Goal: Task Accomplishment & Management: Manage account settings

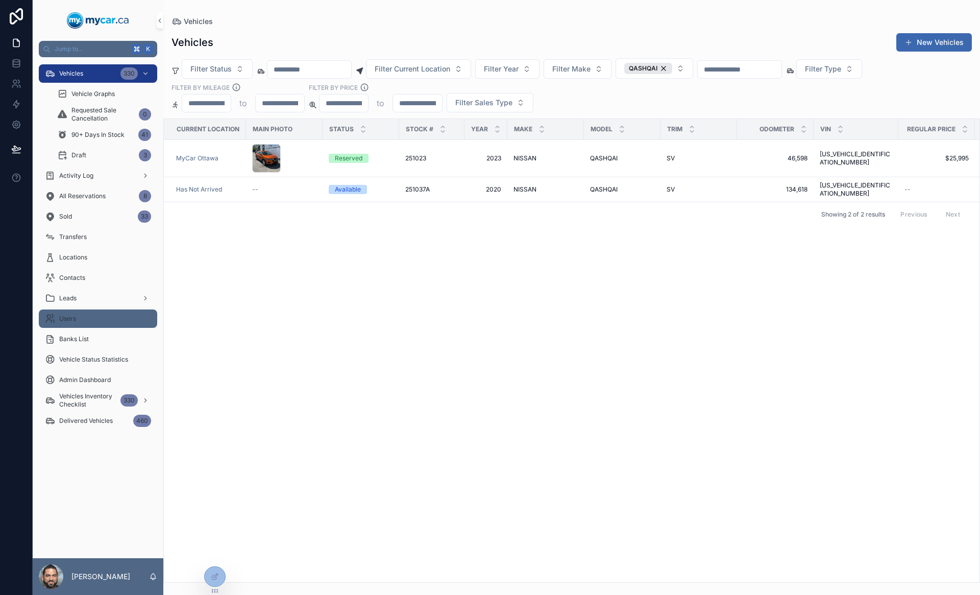
click at [78, 316] on div "Users" at bounding box center [98, 318] width 106 height 16
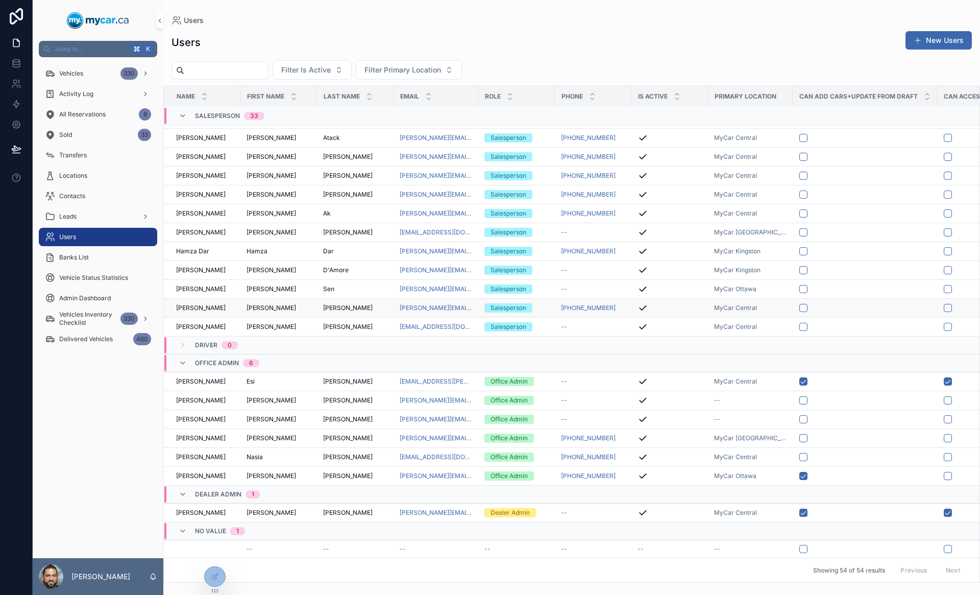
scroll to position [835, 0]
click at [16, 89] on link at bounding box center [16, 83] width 32 height 20
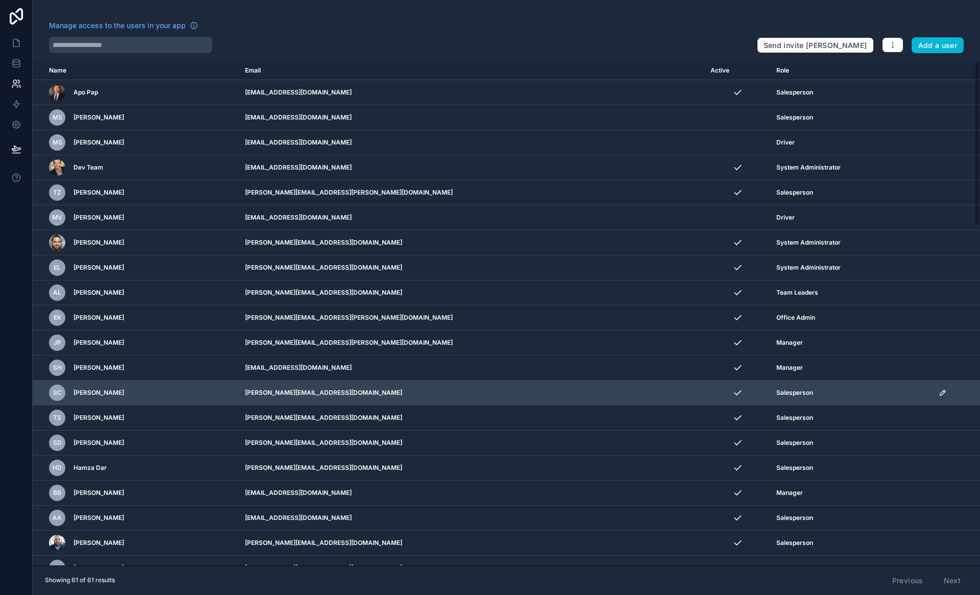
click at [940, 395] on icon "scrollable content" at bounding box center [942, 392] width 5 height 5
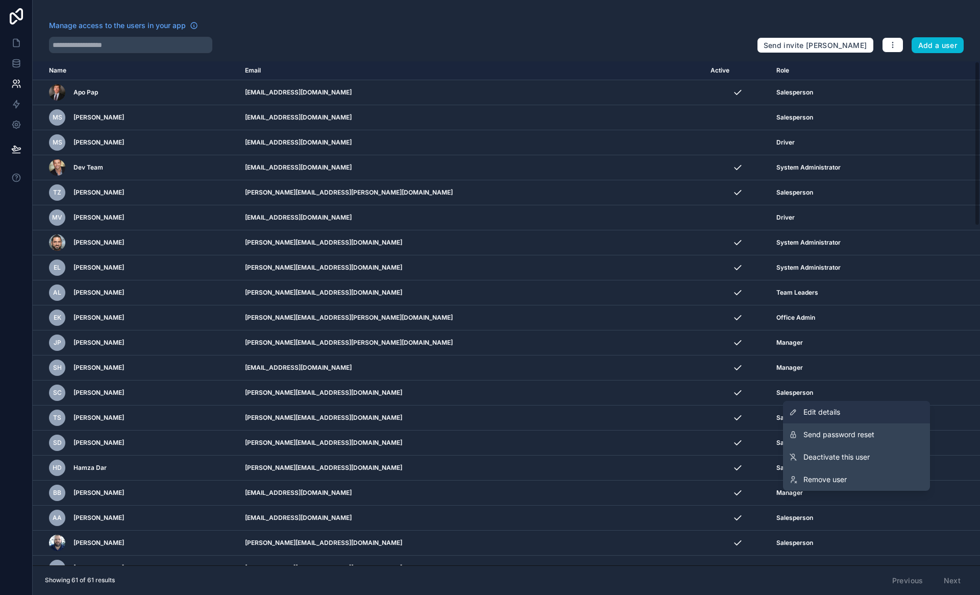
click at [874, 407] on link "Edit details" at bounding box center [856, 412] width 147 height 22
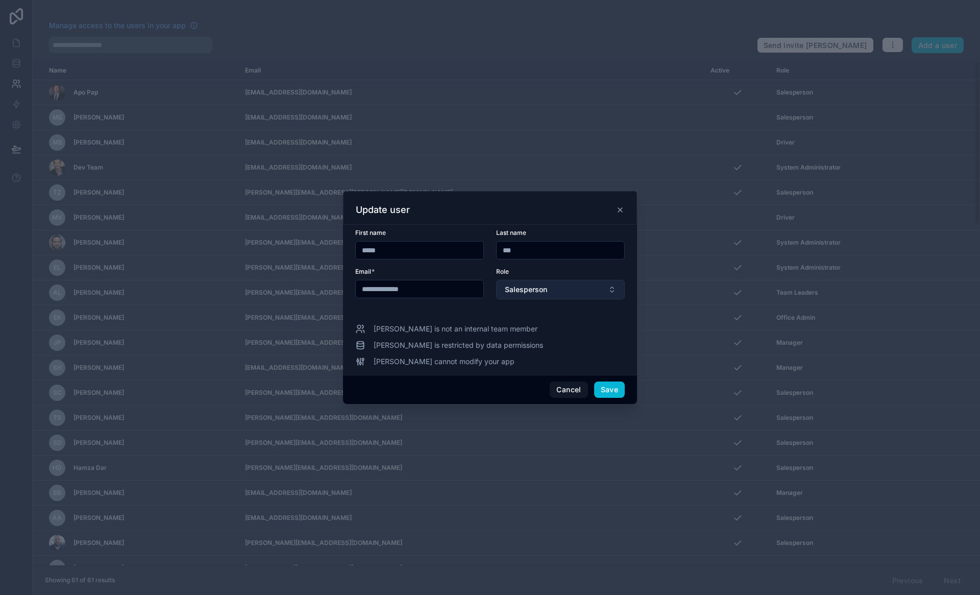
type input "**********"
click at [549, 287] on button "Salesperson" at bounding box center [560, 289] width 129 height 19
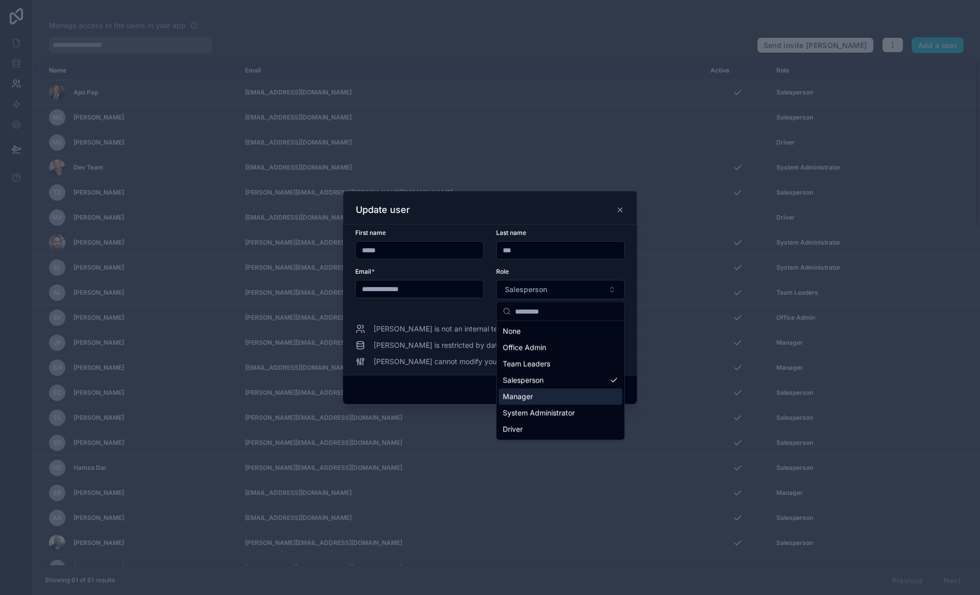
click at [543, 393] on div "Manager" at bounding box center [561, 396] width 124 height 16
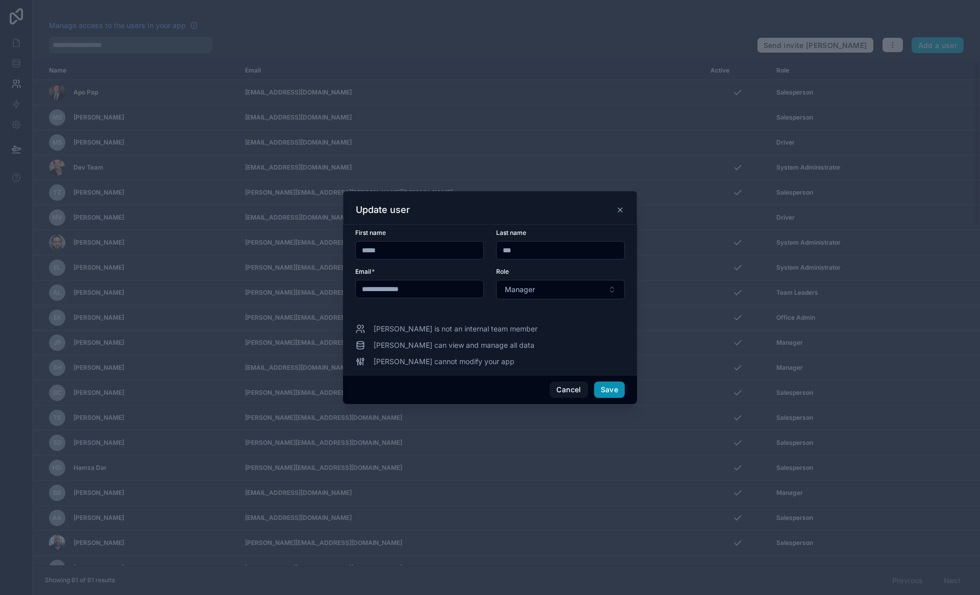
click at [614, 388] on button "Save" at bounding box center [609, 389] width 31 height 16
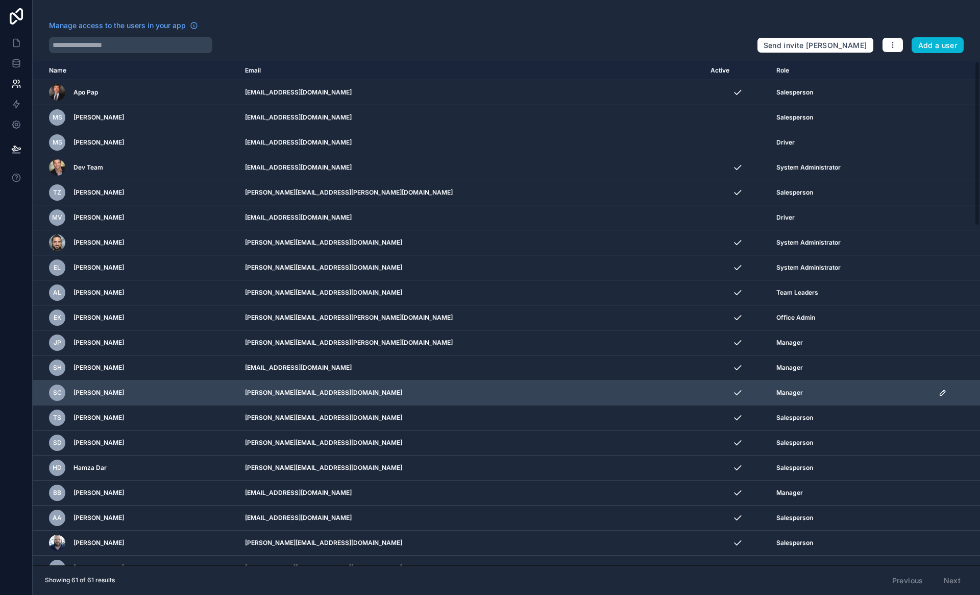
click at [943, 391] on icon "scrollable content" at bounding box center [944, 391] width 2 height 2
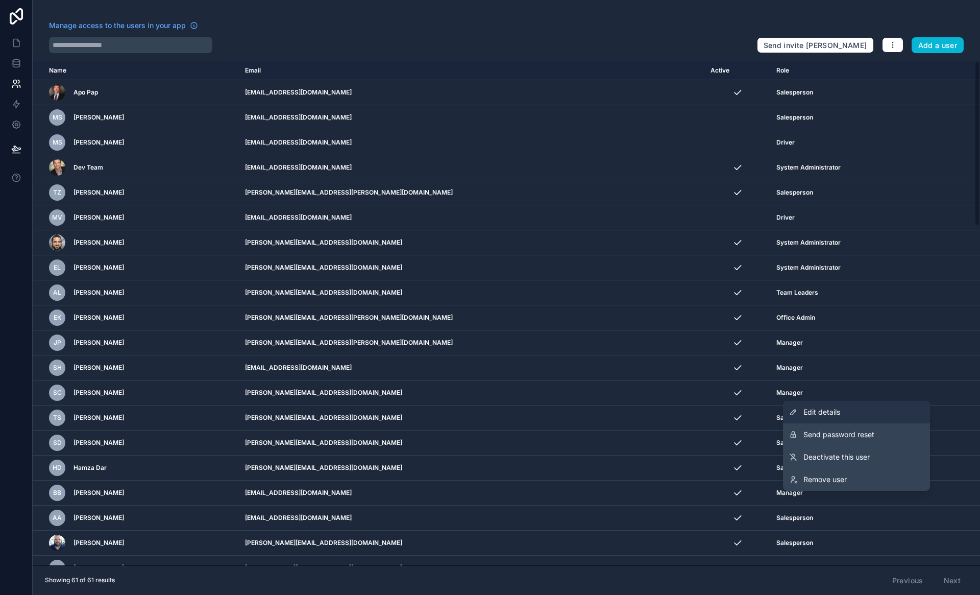
click at [801, 412] on link "Edit details" at bounding box center [856, 412] width 147 height 22
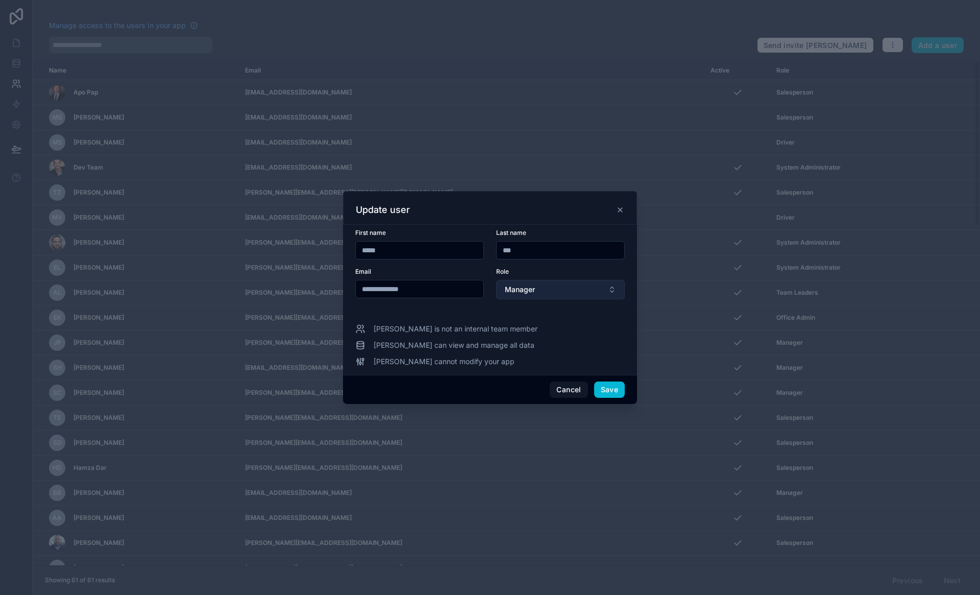
click at [519, 291] on span "Manager" at bounding box center [520, 289] width 30 height 10
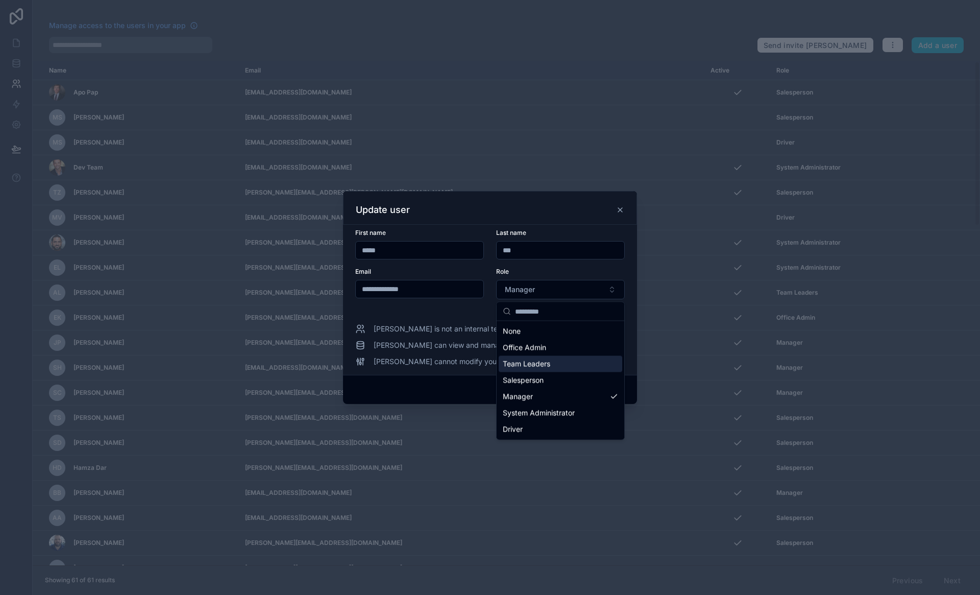
click at [526, 367] on span "Team Leaders" at bounding box center [526, 364] width 47 height 10
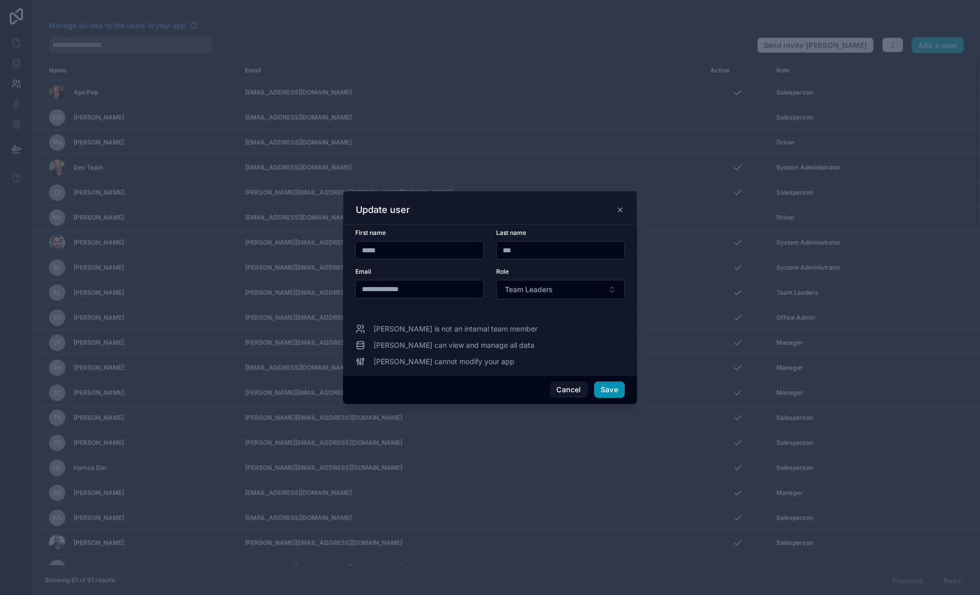
click at [617, 391] on button "Save" at bounding box center [609, 389] width 31 height 16
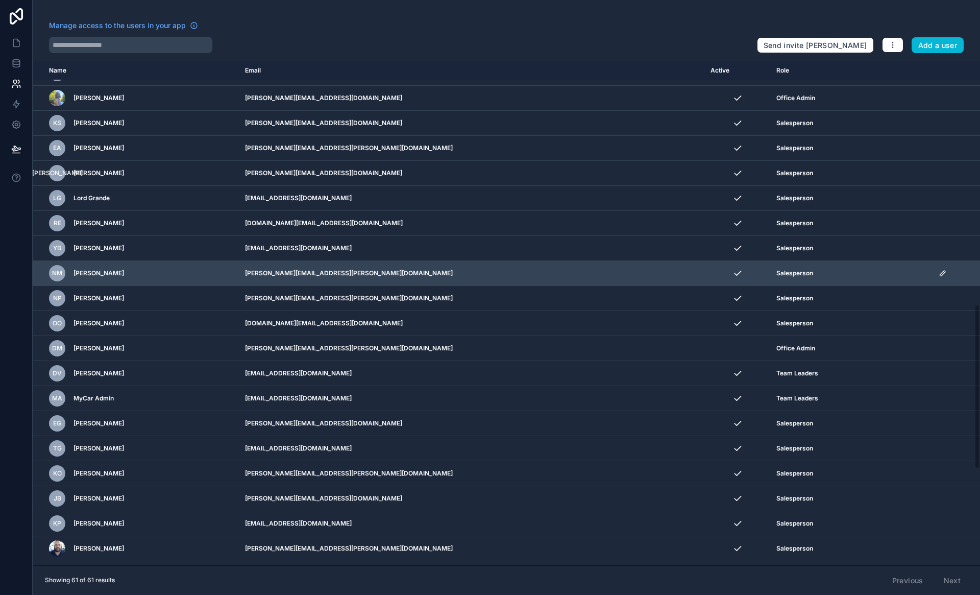
scroll to position [747, 0]
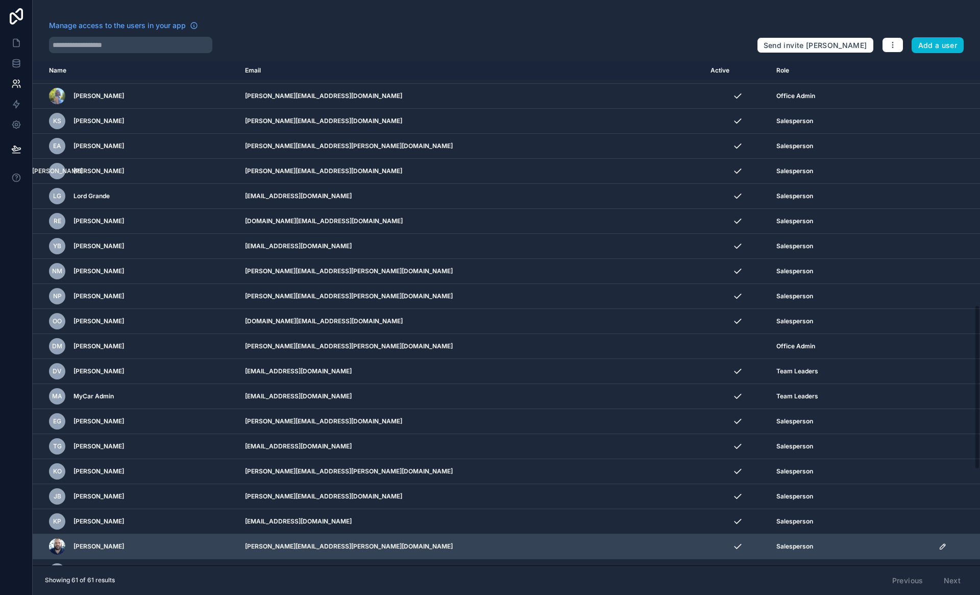
click at [940, 547] on icon "scrollable content" at bounding box center [942, 546] width 5 height 5
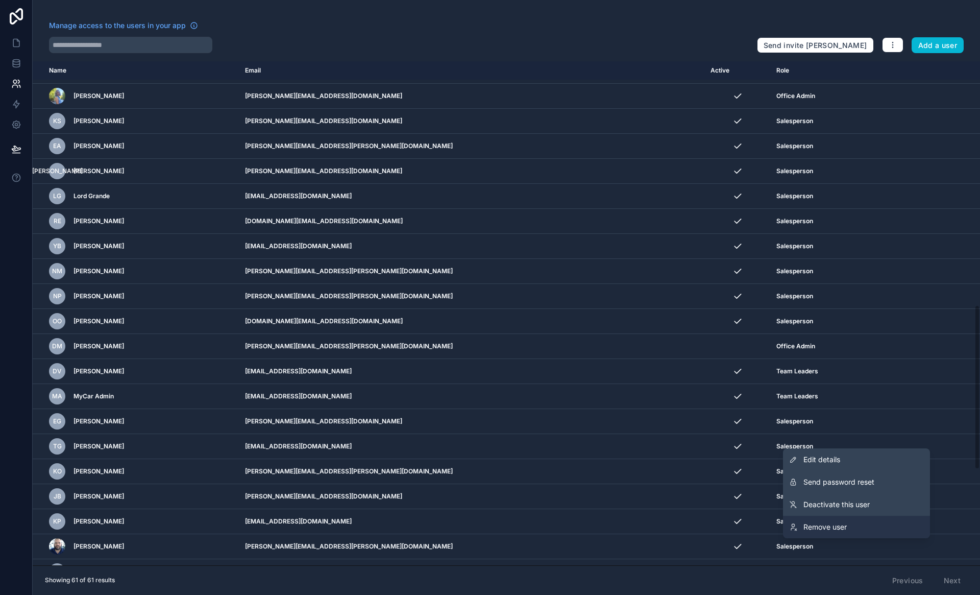
click at [869, 530] on link "Remove user" at bounding box center [856, 526] width 147 height 22
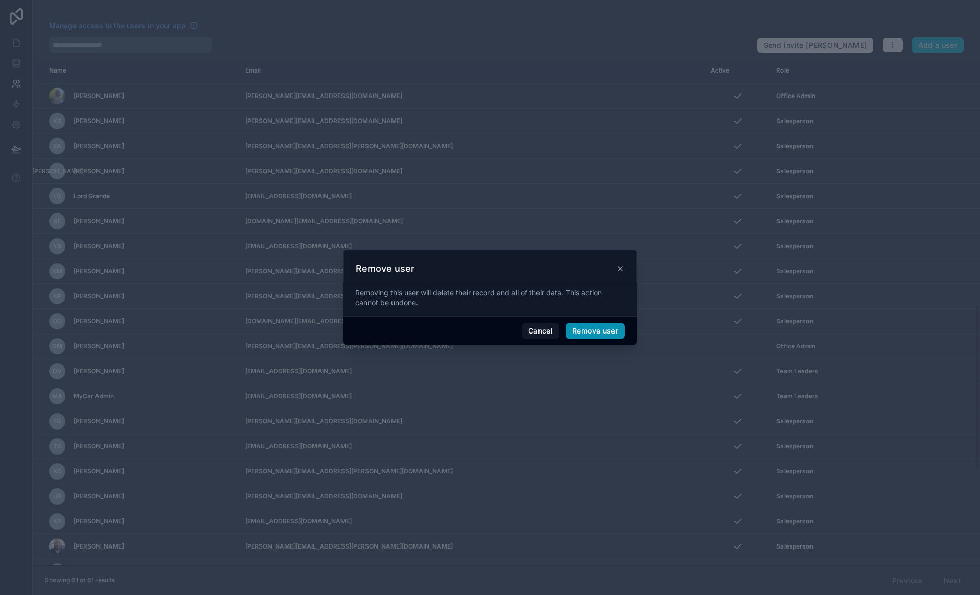
click at [613, 329] on button "Remove user" at bounding box center [594, 331] width 59 height 16
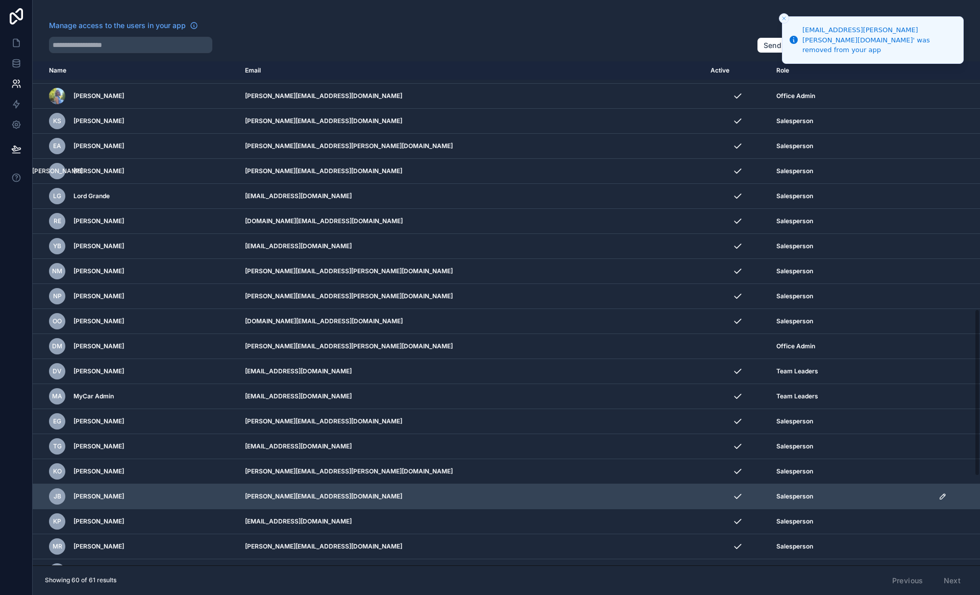
click at [939, 498] on icon "scrollable content" at bounding box center [943, 496] width 8 height 8
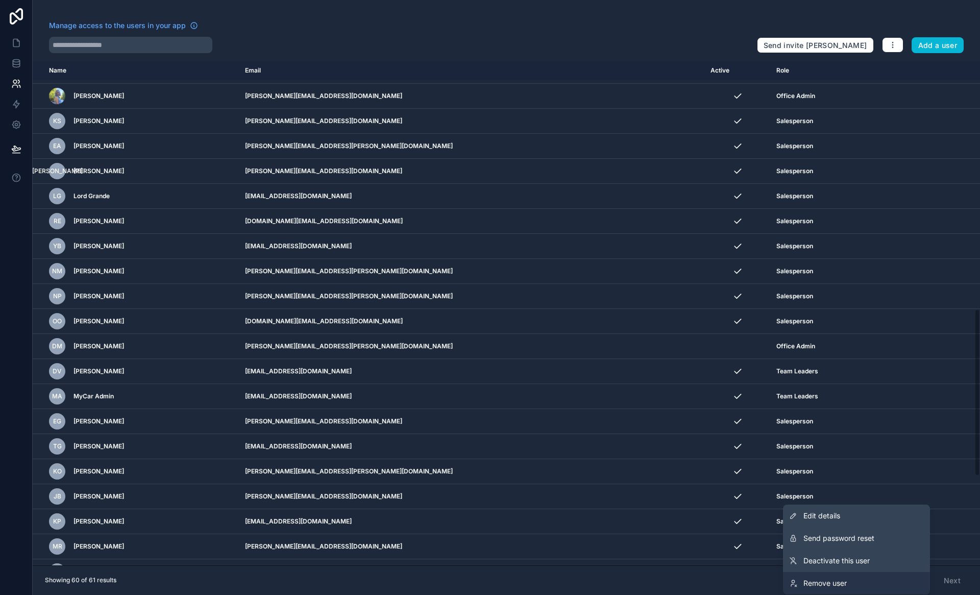
click at [864, 579] on link "Remove user" at bounding box center [856, 583] width 147 height 22
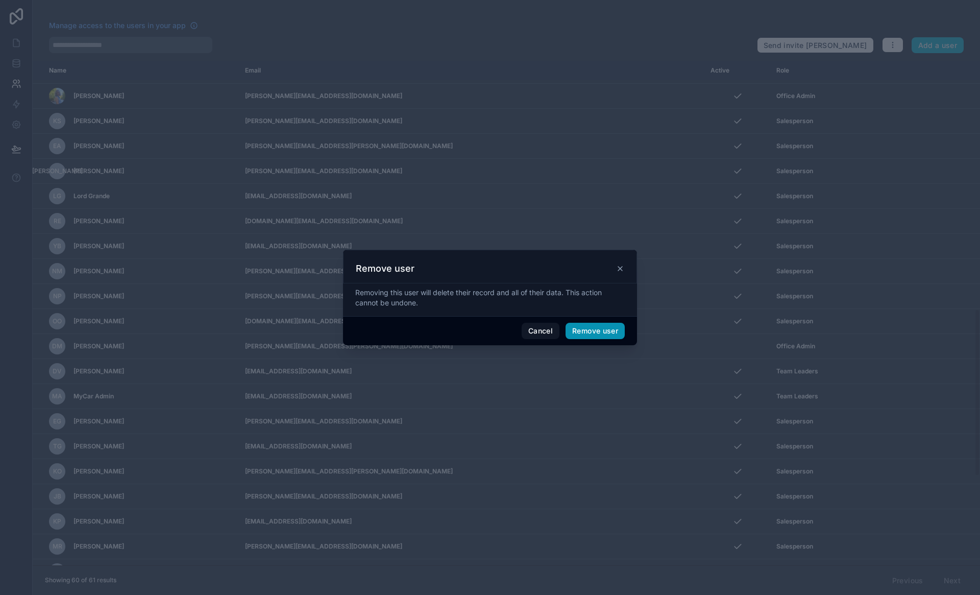
click at [611, 326] on button "Remove user" at bounding box center [594, 331] width 59 height 16
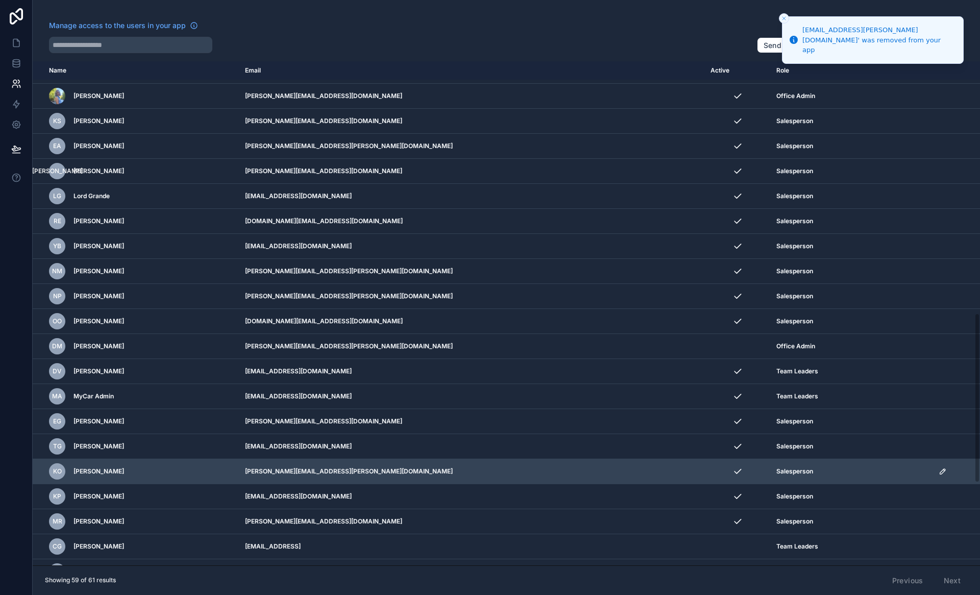
click at [939, 471] on icon "scrollable content" at bounding box center [943, 471] width 8 height 8
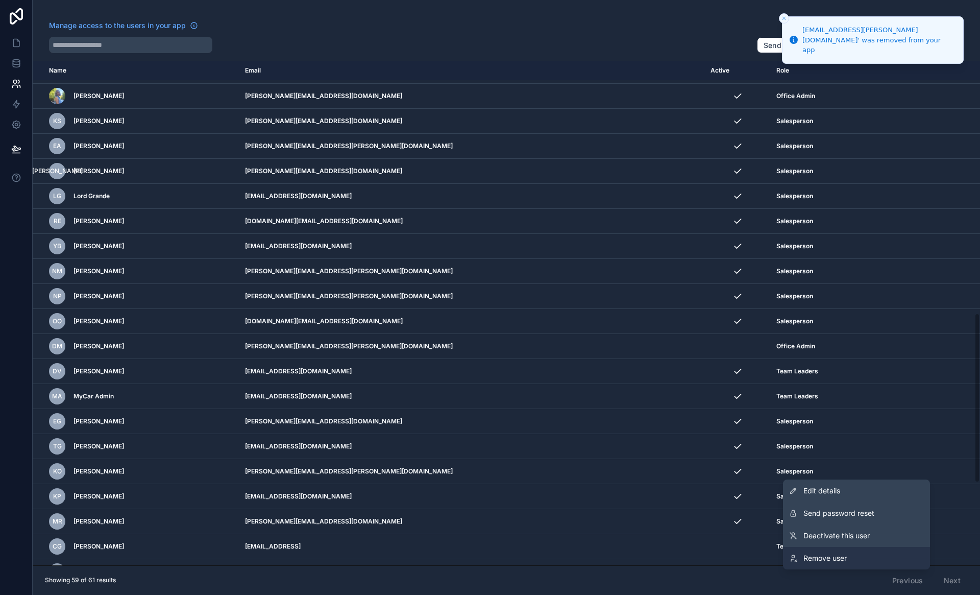
click at [865, 554] on link "Remove user" at bounding box center [856, 558] width 147 height 22
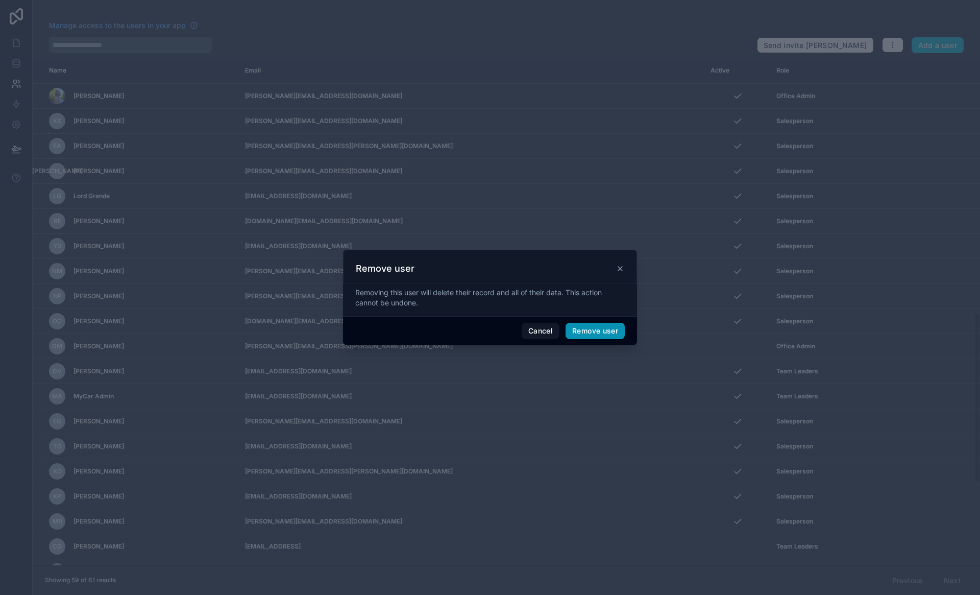
click at [593, 333] on button "Remove user" at bounding box center [594, 331] width 59 height 16
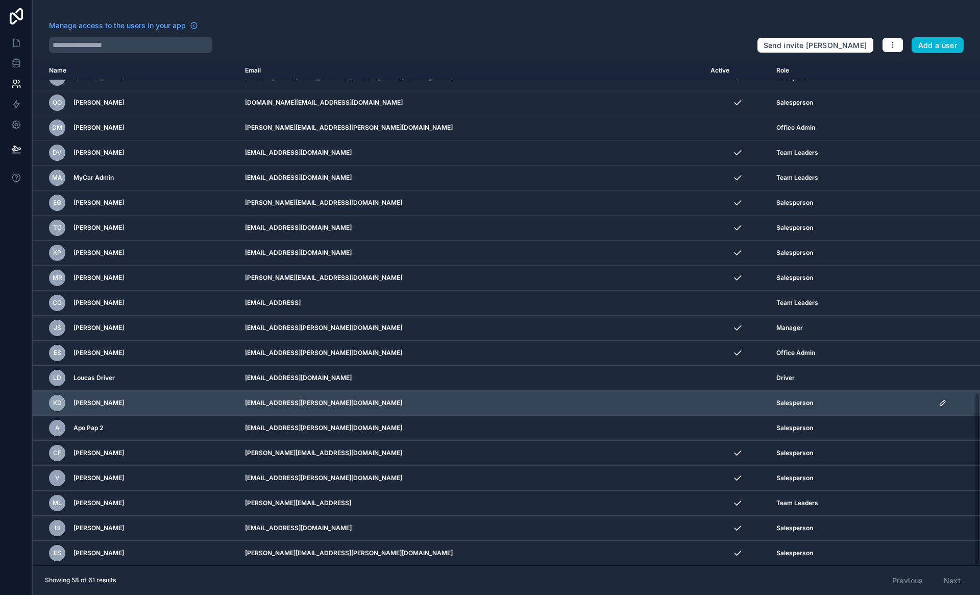
scroll to position [965, 0]
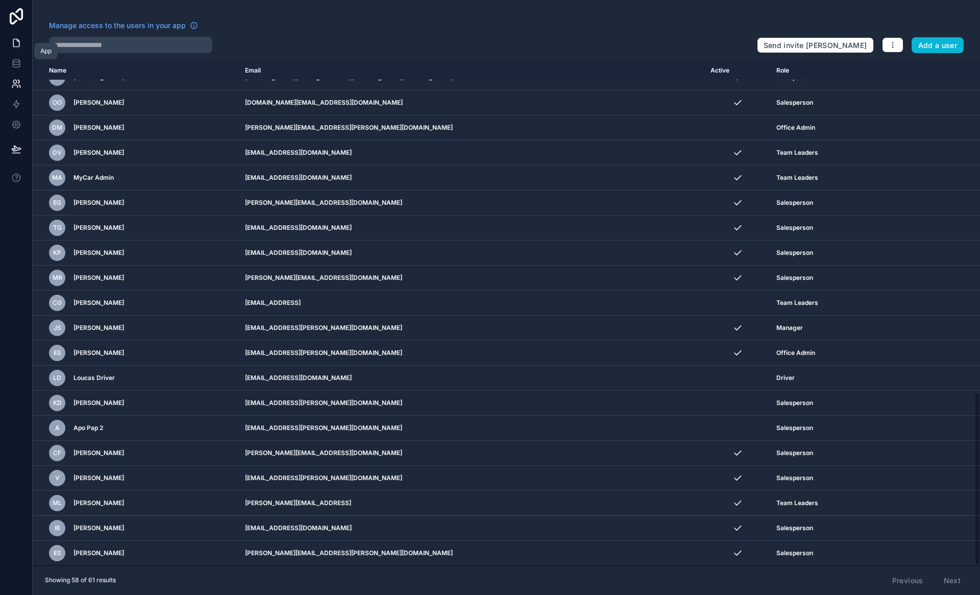
click at [20, 43] on icon at bounding box center [16, 43] width 10 height 10
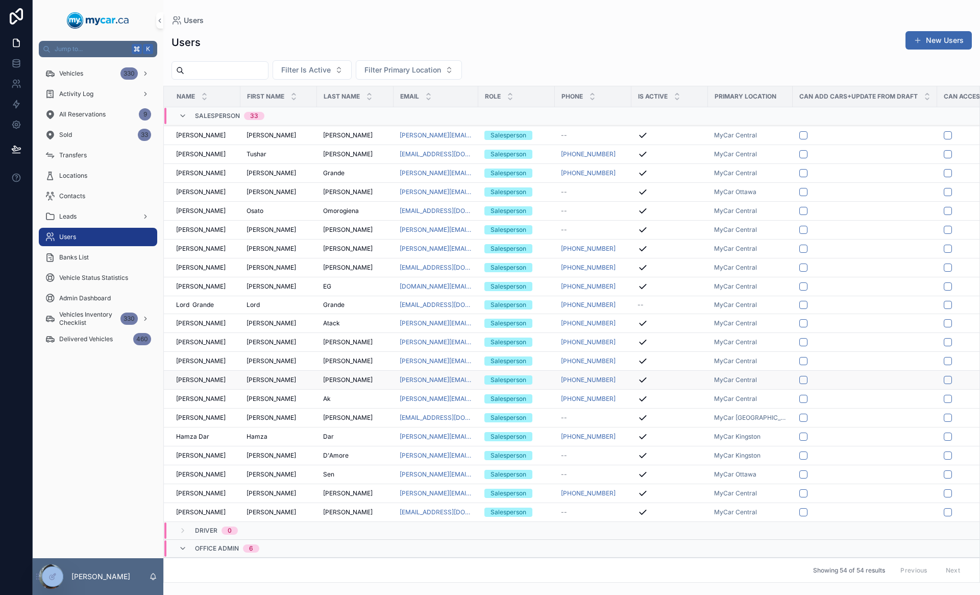
scroll to position [644, 0]
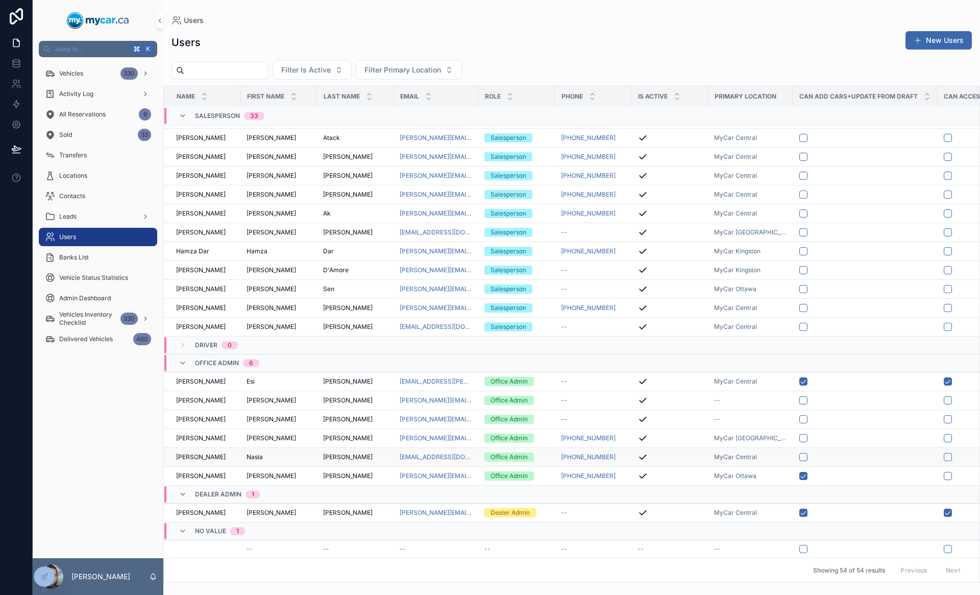
scroll to position [835, 0]
click at [237, 527] on div "1" at bounding box center [237, 531] width 3 height 8
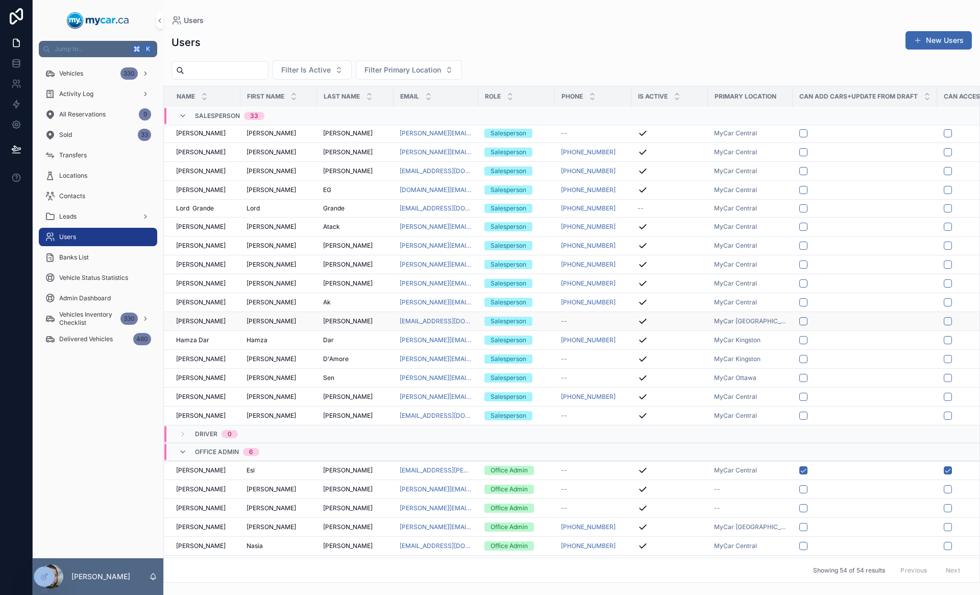
scroll to position [737, 0]
click at [412, 400] on link "[PERSON_NAME][EMAIL_ADDRESS][DOMAIN_NAME]" at bounding box center [436, 398] width 72 height 8
click at [281, 399] on div "[PERSON_NAME] [PERSON_NAME]" at bounding box center [279, 398] width 64 height 8
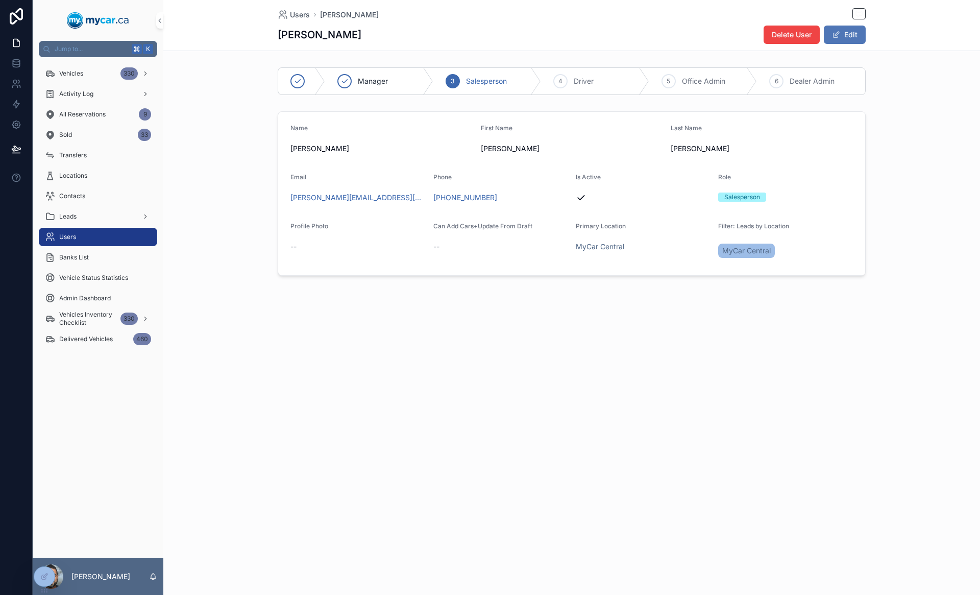
click at [846, 31] on button "Edit" at bounding box center [845, 35] width 42 height 18
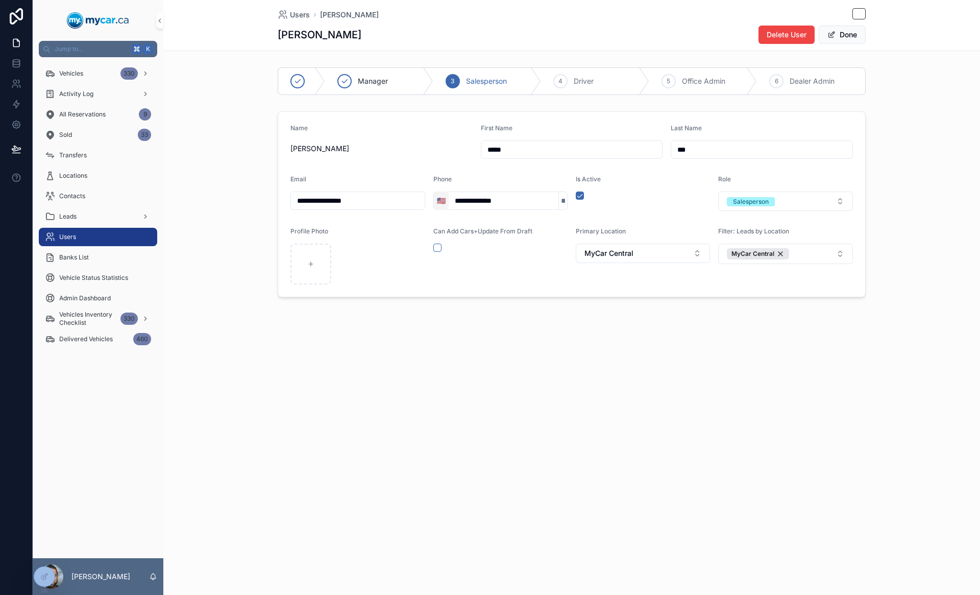
click at [437, 201] on span "🇺🇸" at bounding box center [441, 200] width 9 height 10
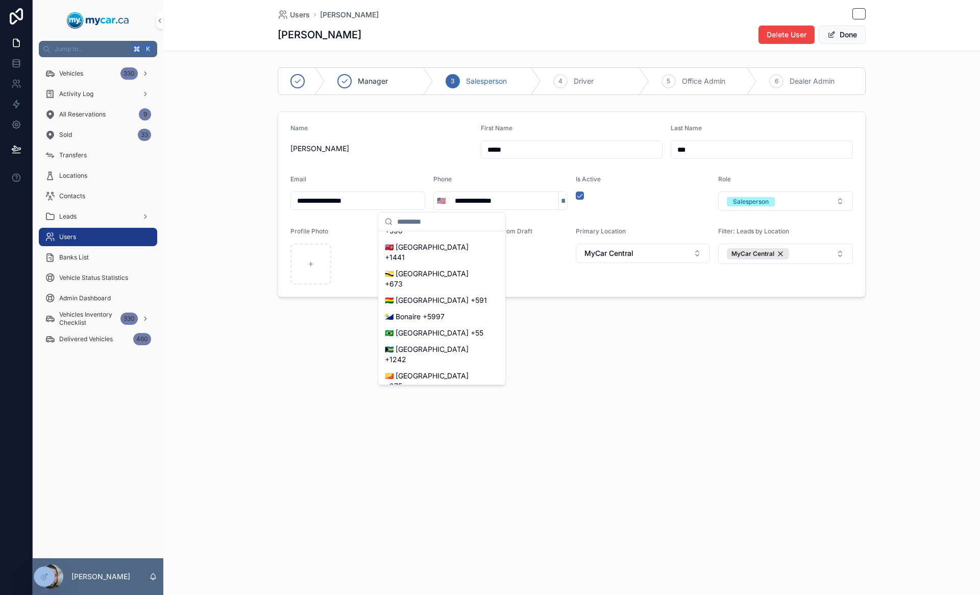
scroll to position [612, 0]
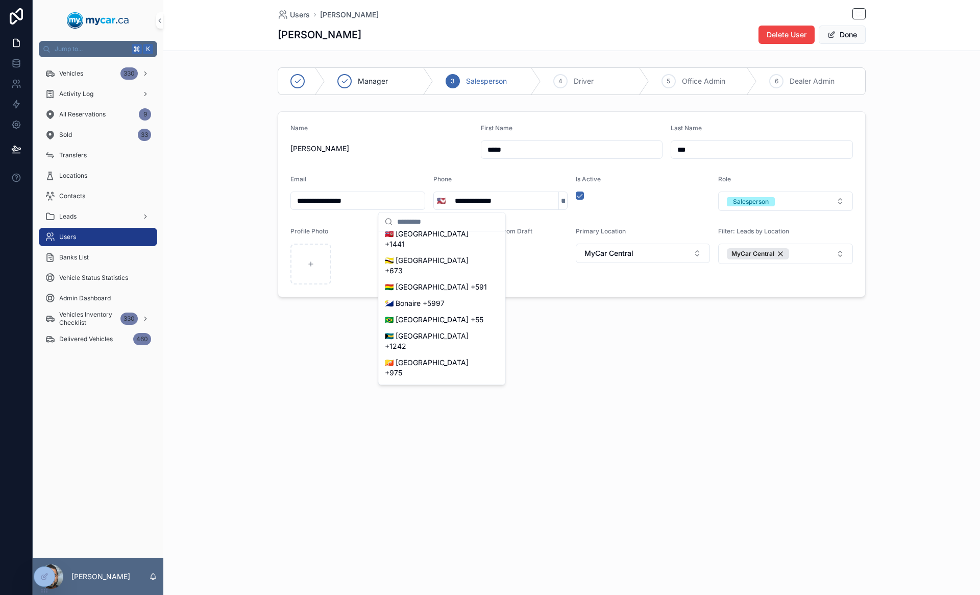
click at [425, 466] on div "🇨🇦 [GEOGRAPHIC_DATA] +1" at bounding box center [442, 474] width 122 height 16
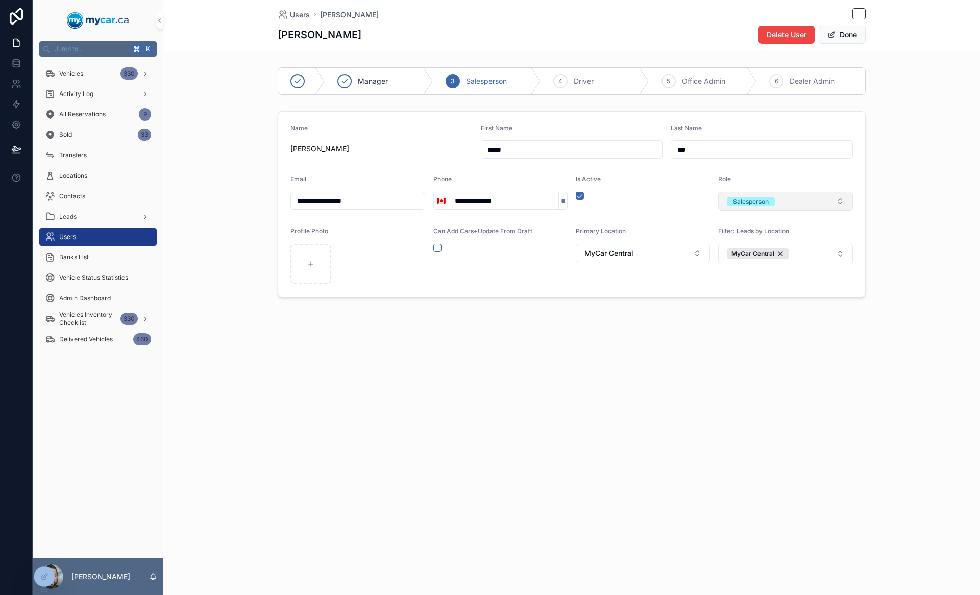
click at [741, 200] on div "Salesperson" at bounding box center [751, 201] width 36 height 9
click at [752, 273] on div "Manager" at bounding box center [744, 272] width 26 height 9
click at [713, 280] on form "**********" at bounding box center [571, 204] width 587 height 185
type input "**********"
click at [839, 38] on button "Done" at bounding box center [842, 35] width 47 height 18
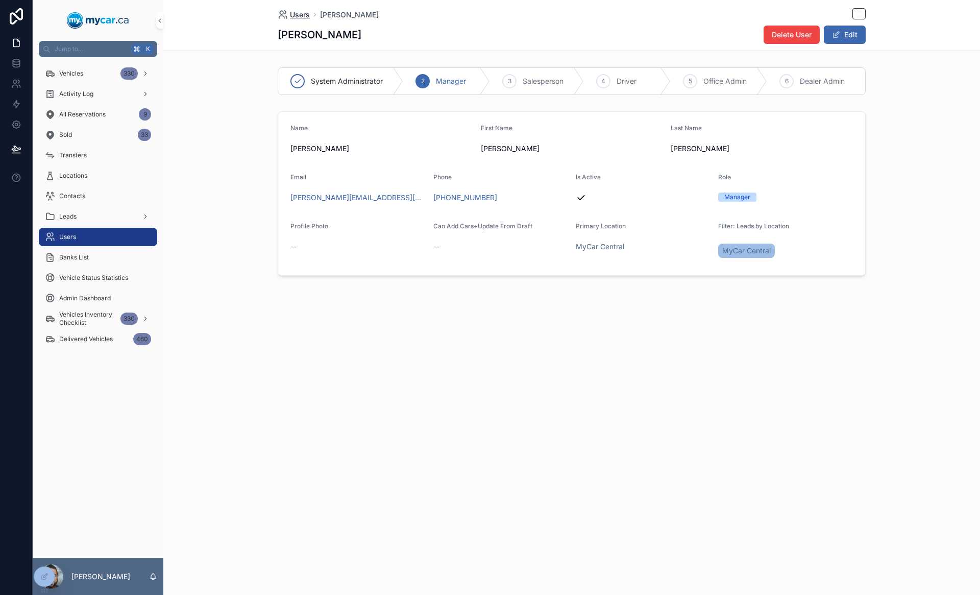
click at [306, 11] on span "Users" at bounding box center [300, 15] width 20 height 10
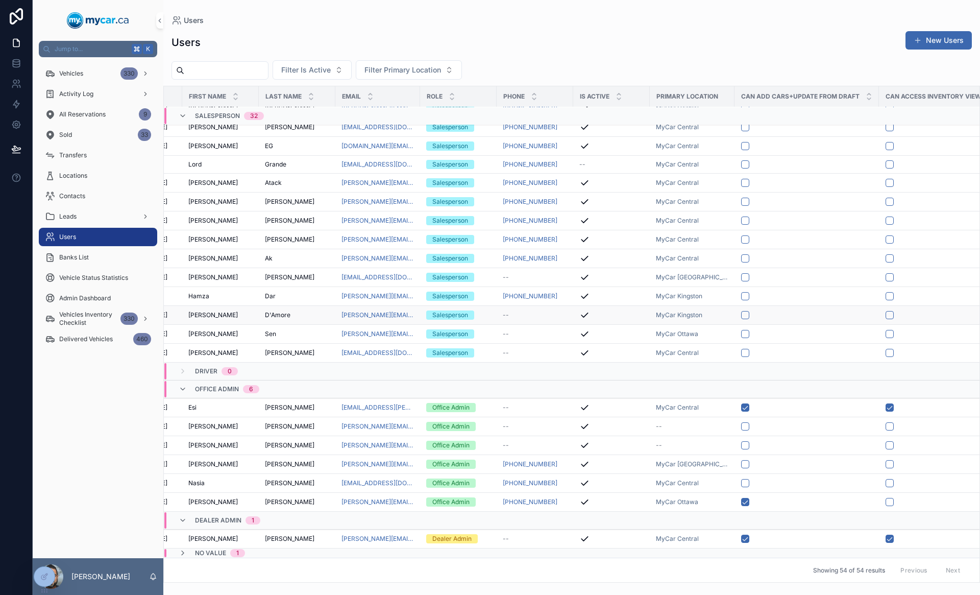
scroll to position [809, 58]
click at [82, 68] on div "Vehicles 330" at bounding box center [98, 73] width 106 height 16
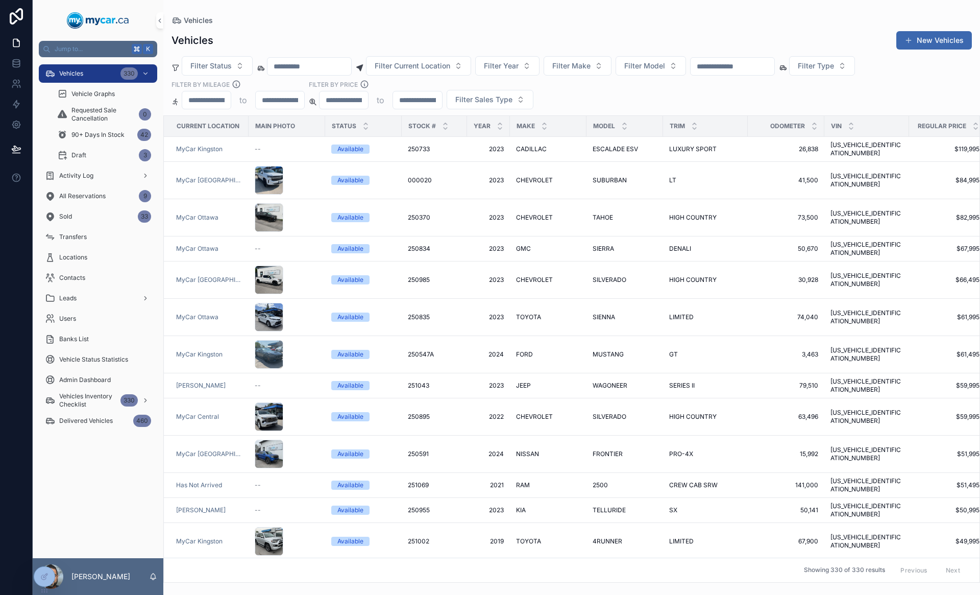
click at [773, 64] on input "scrollable content" at bounding box center [733, 66] width 84 height 14
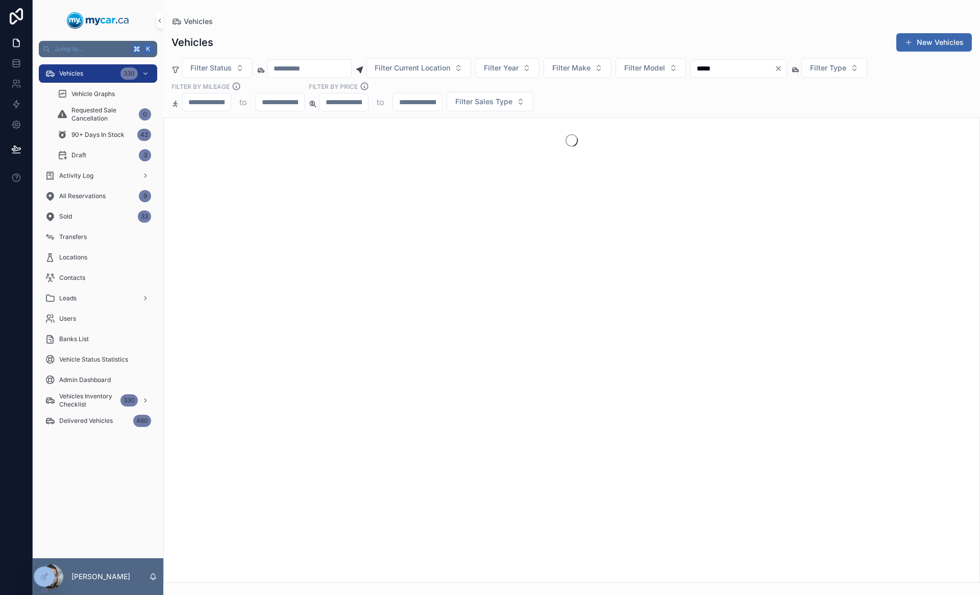
type input "******"
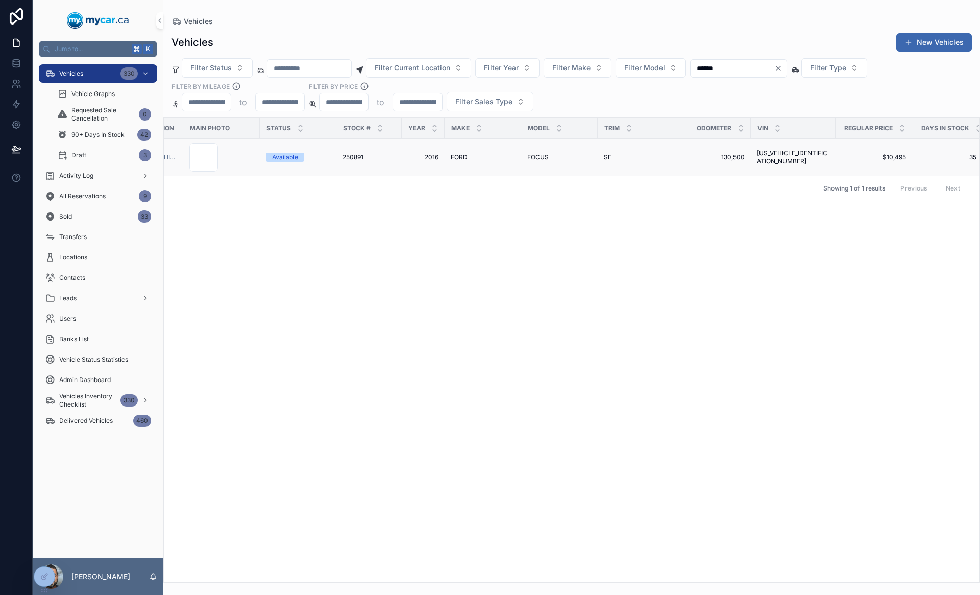
scroll to position [0, 65]
